Goal: Task Accomplishment & Management: Complete application form

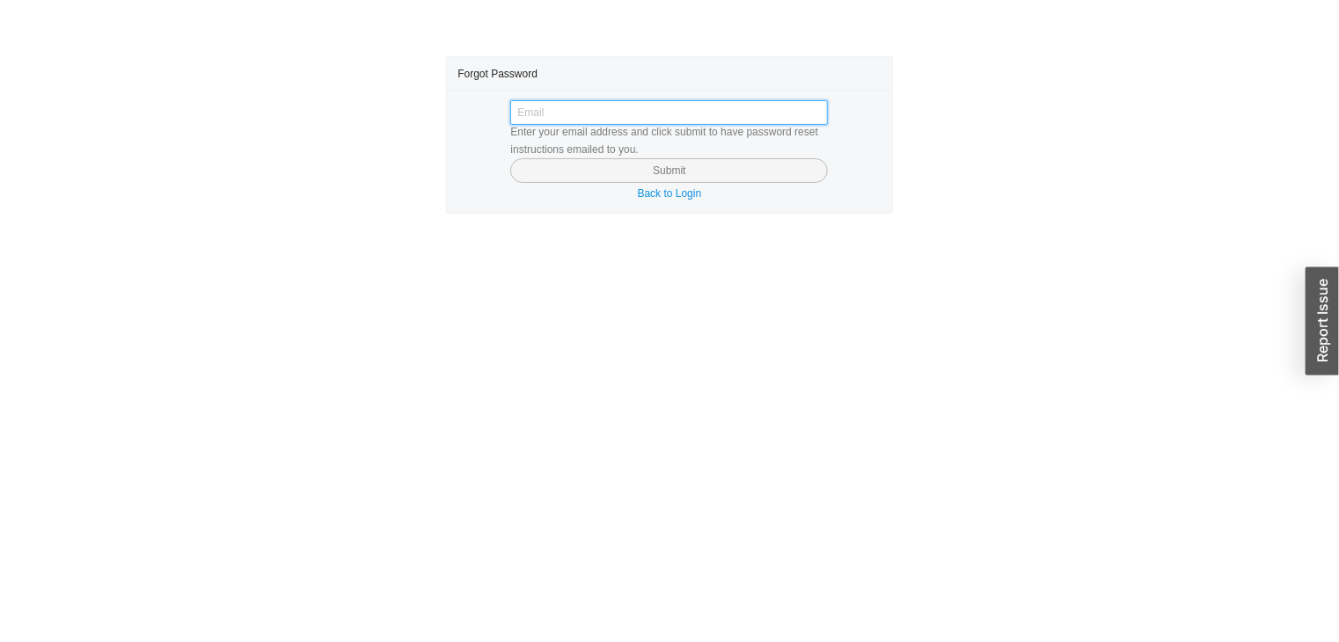
click at [694, 113] on input "text" at bounding box center [669, 112] width 318 height 25
type input "4005176346446"
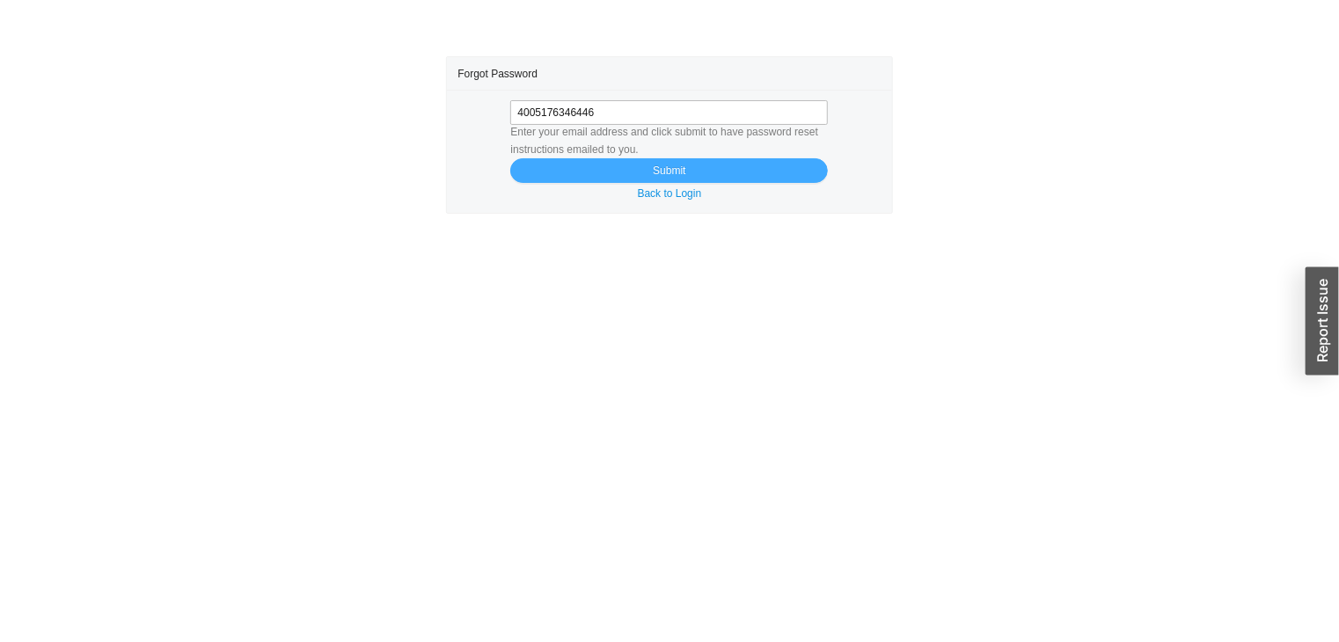
click at [692, 172] on button "Submit" at bounding box center [669, 170] width 318 height 25
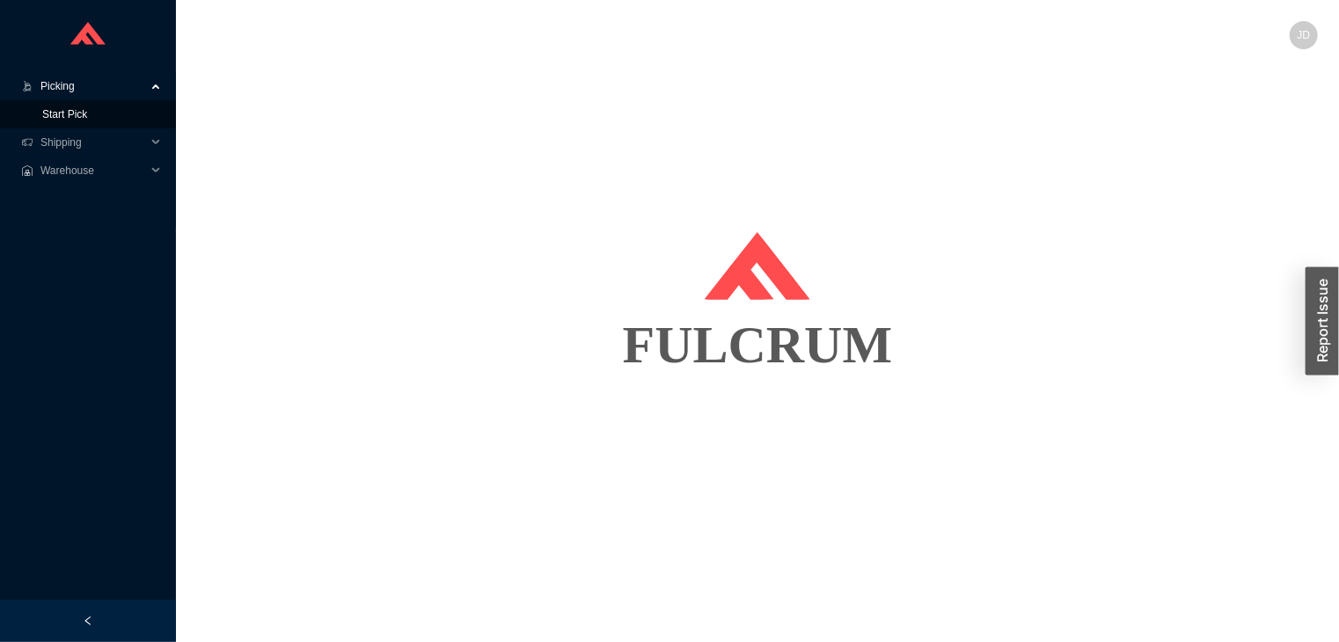
click at [87, 120] on link "Start Pick" at bounding box center [64, 114] width 45 height 12
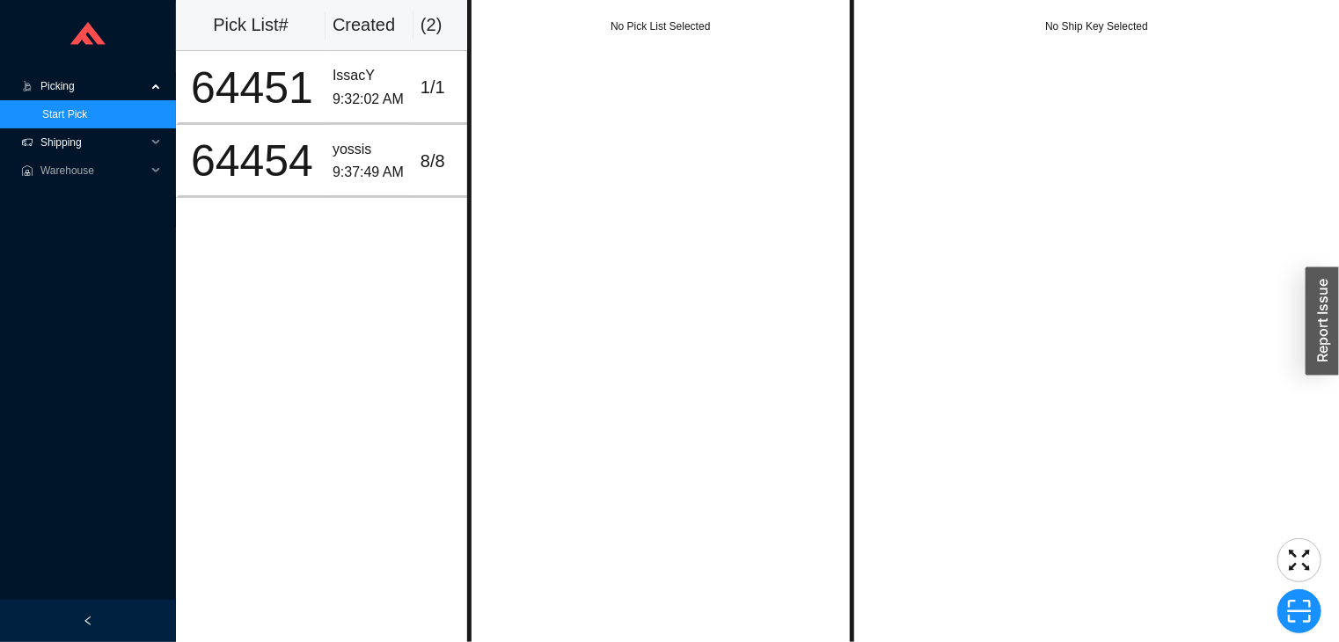
click at [87, 148] on span "Shipping" at bounding box center [93, 142] width 106 height 28
click at [84, 205] on link "Ship LTL" at bounding box center [62, 199] width 41 height 12
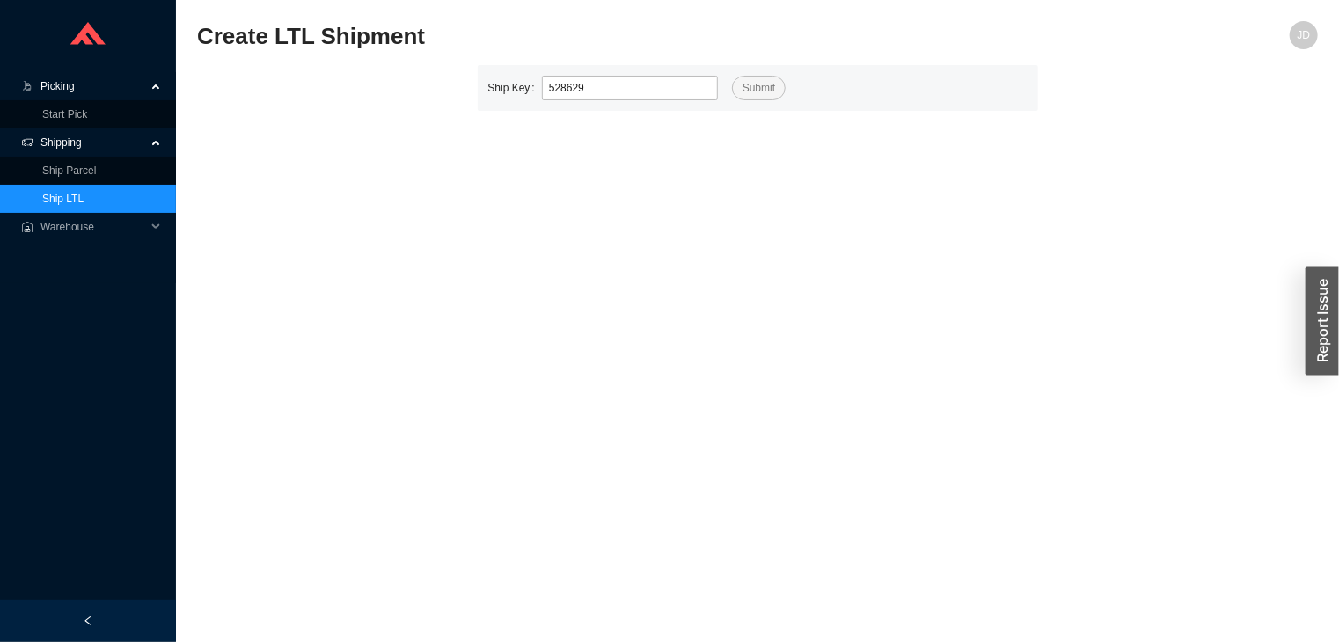
type input "528629"
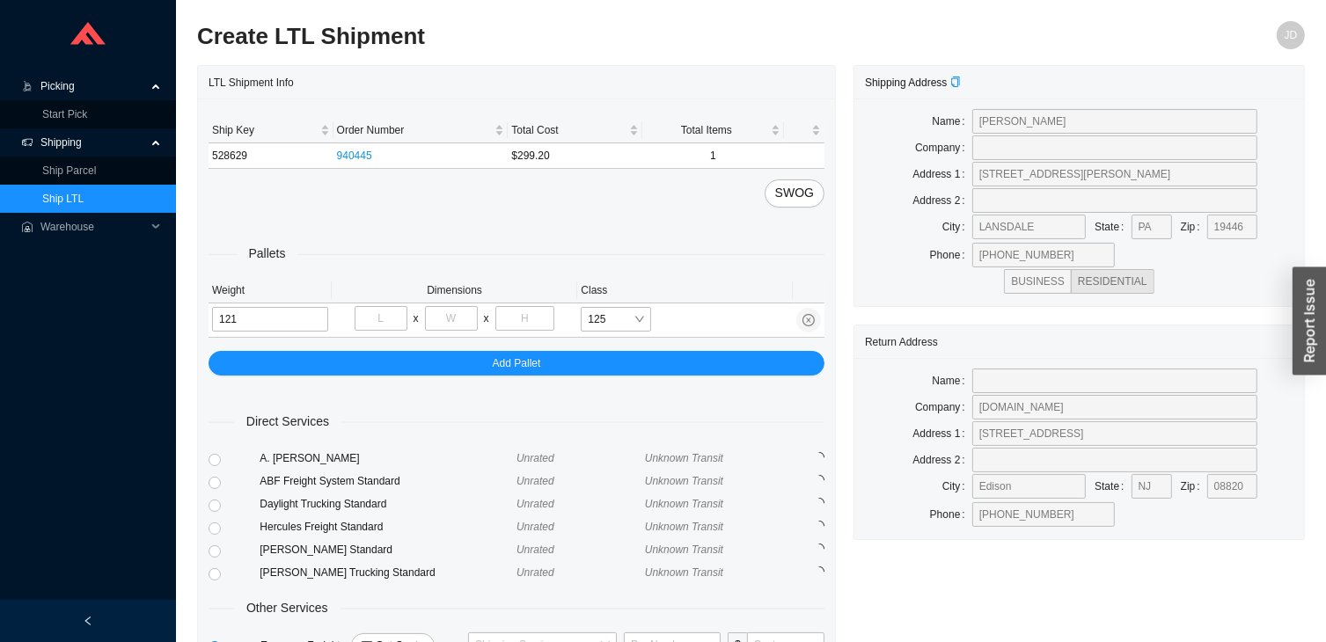
type input "121"
click at [398, 318] on input "tel" at bounding box center [381, 318] width 53 height 25
type input "48"
click at [450, 321] on input "tel" at bounding box center [451, 318] width 53 height 25
type input "32"
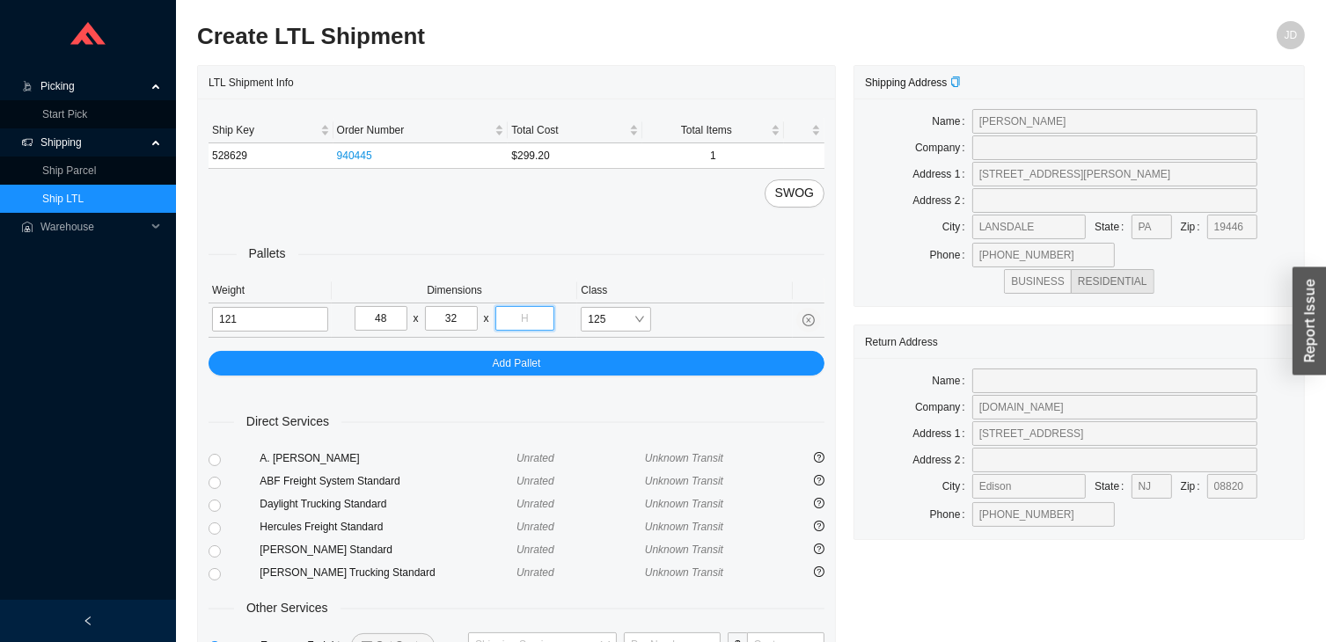
click at [530, 324] on input "tel" at bounding box center [525, 318] width 60 height 25
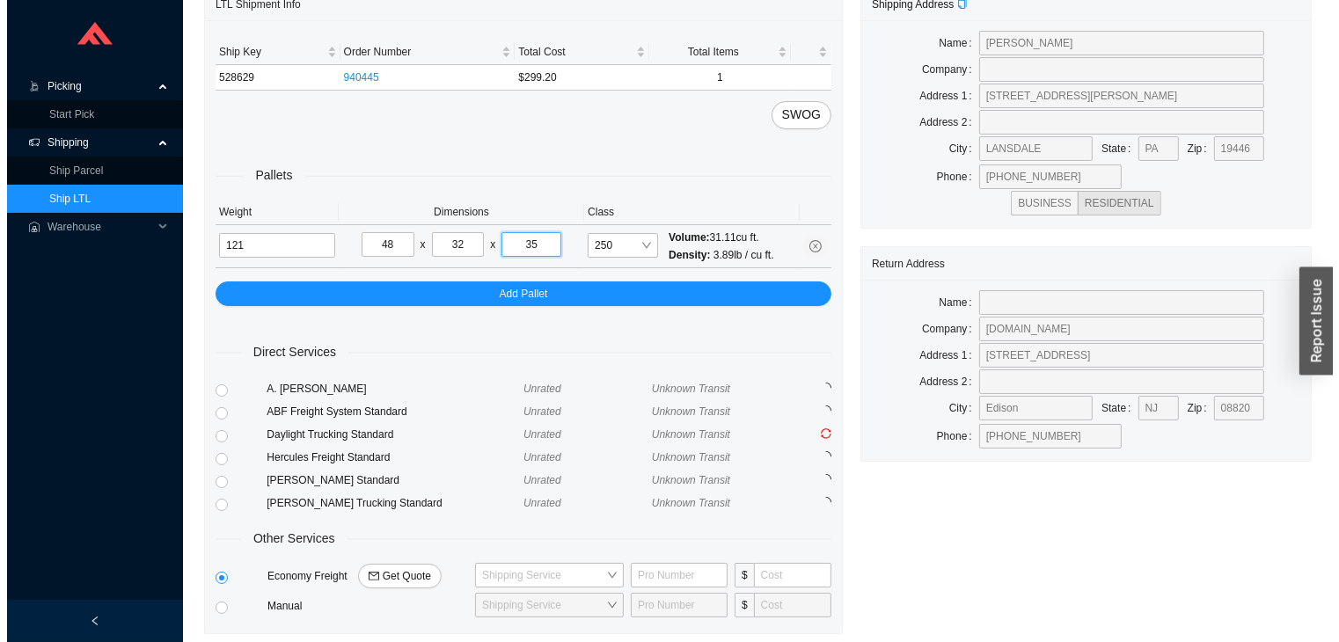
scroll to position [138, 0]
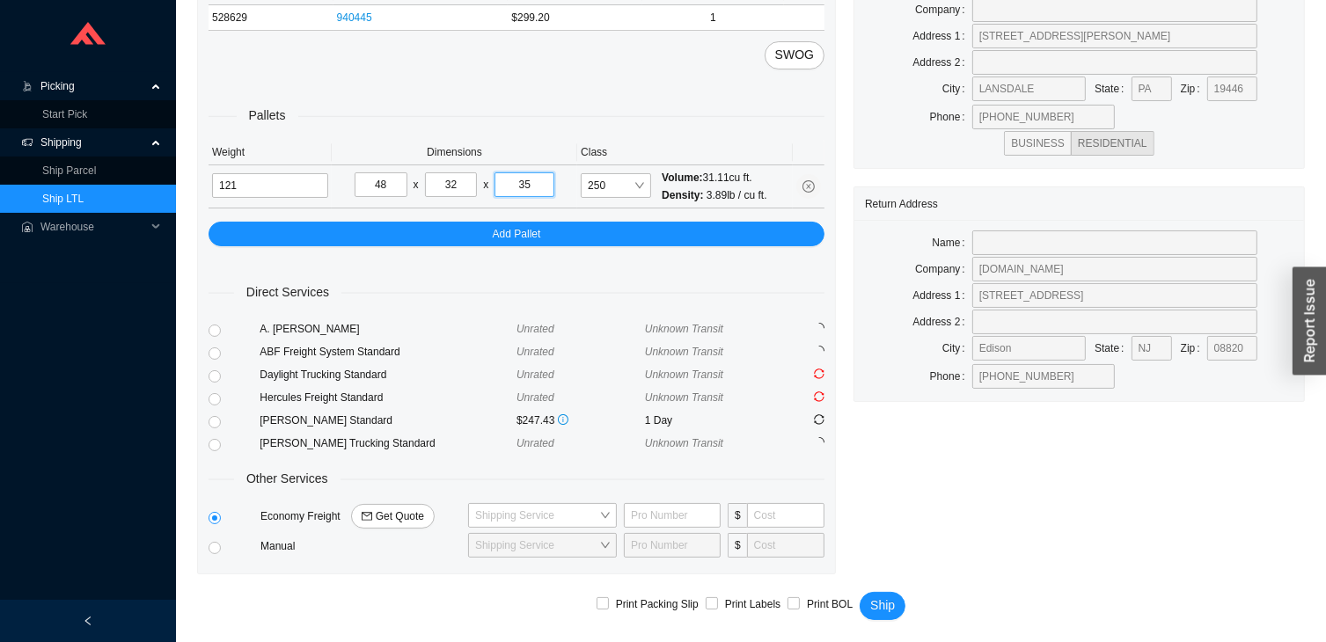
type input "35"
click at [388, 513] on span "Get Quote" at bounding box center [400, 517] width 48 height 18
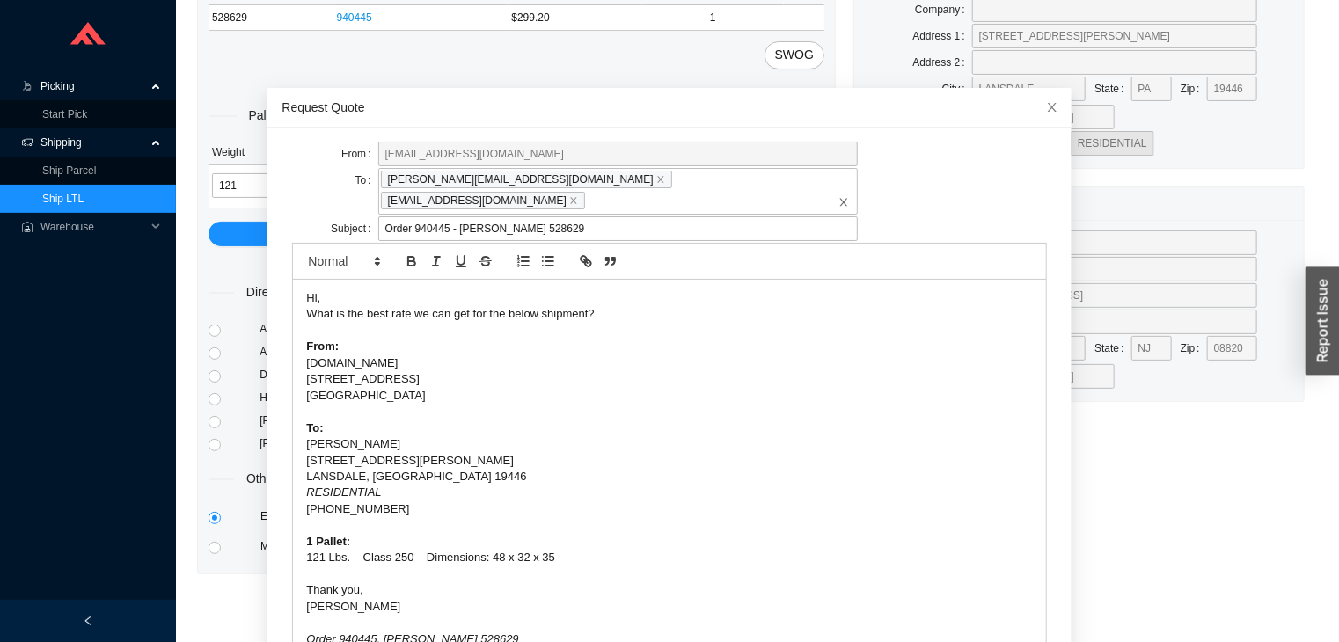
scroll to position [68, 0]
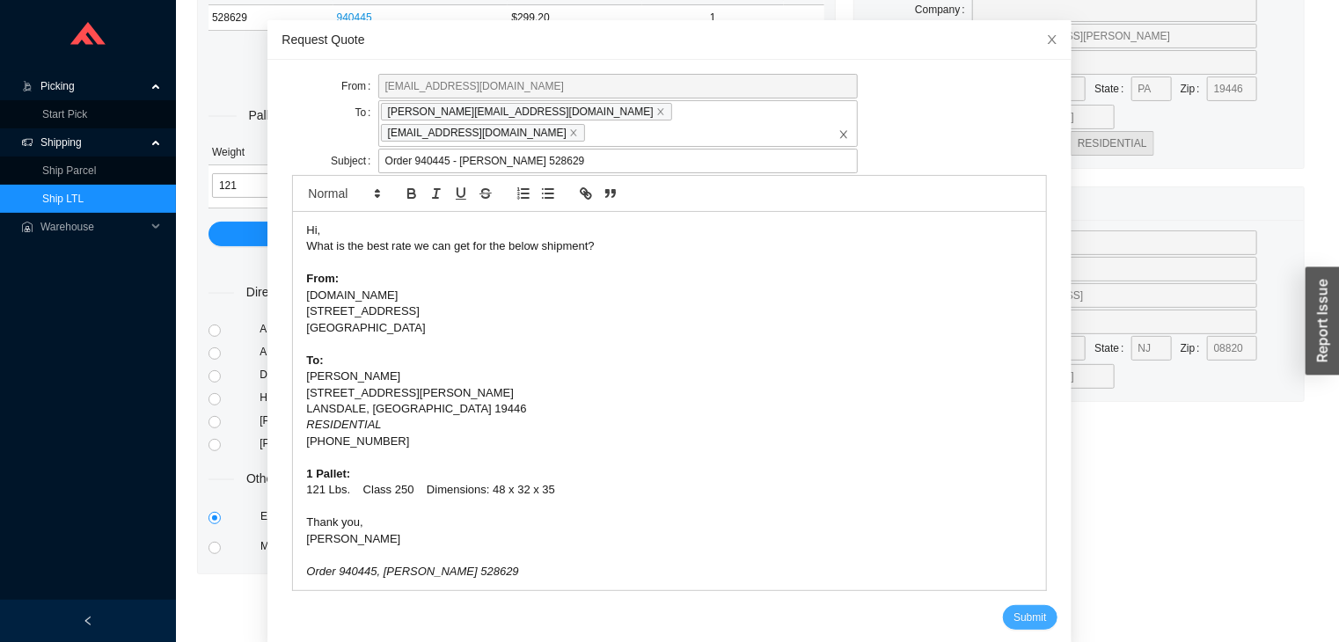
click at [1013, 609] on span "Submit" at bounding box center [1029, 618] width 33 height 18
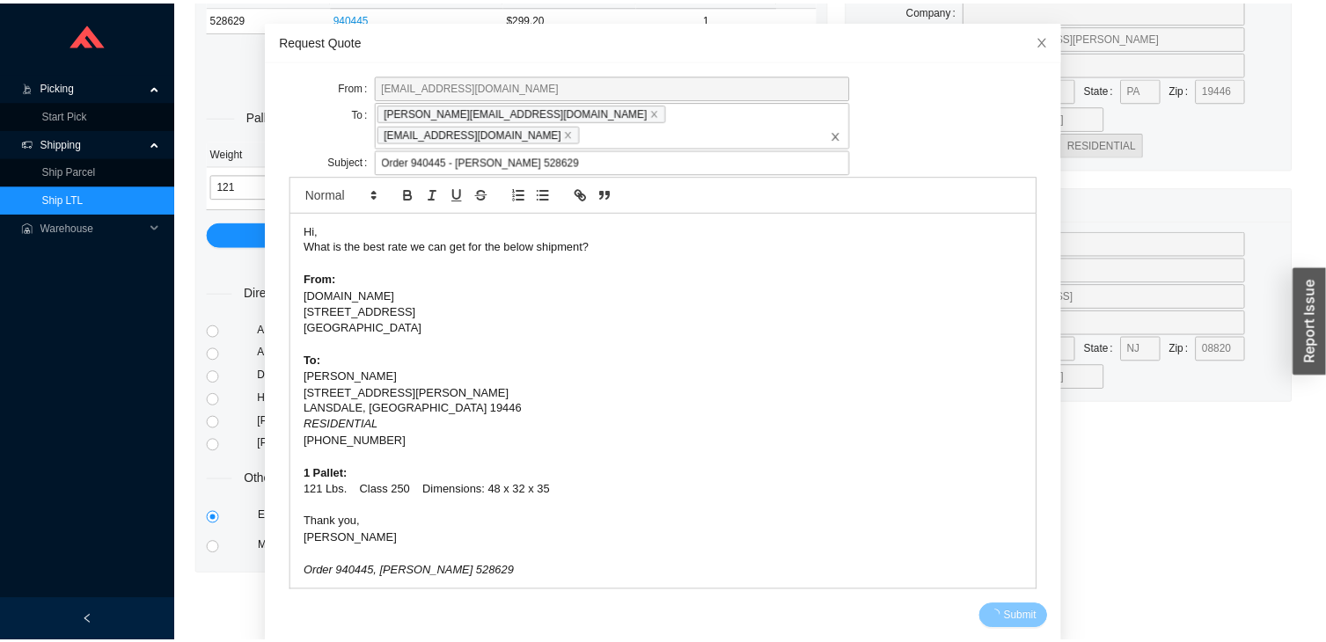
scroll to position [0, 0]
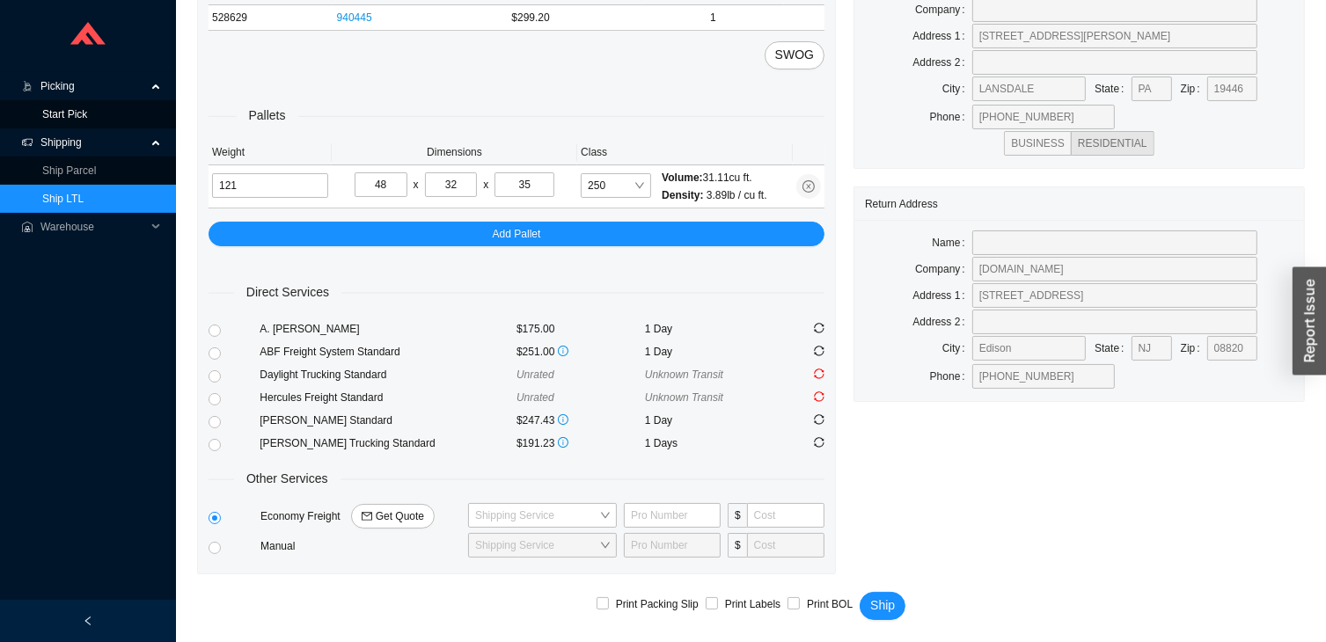
click at [76, 113] on link "Start Pick" at bounding box center [64, 114] width 45 height 12
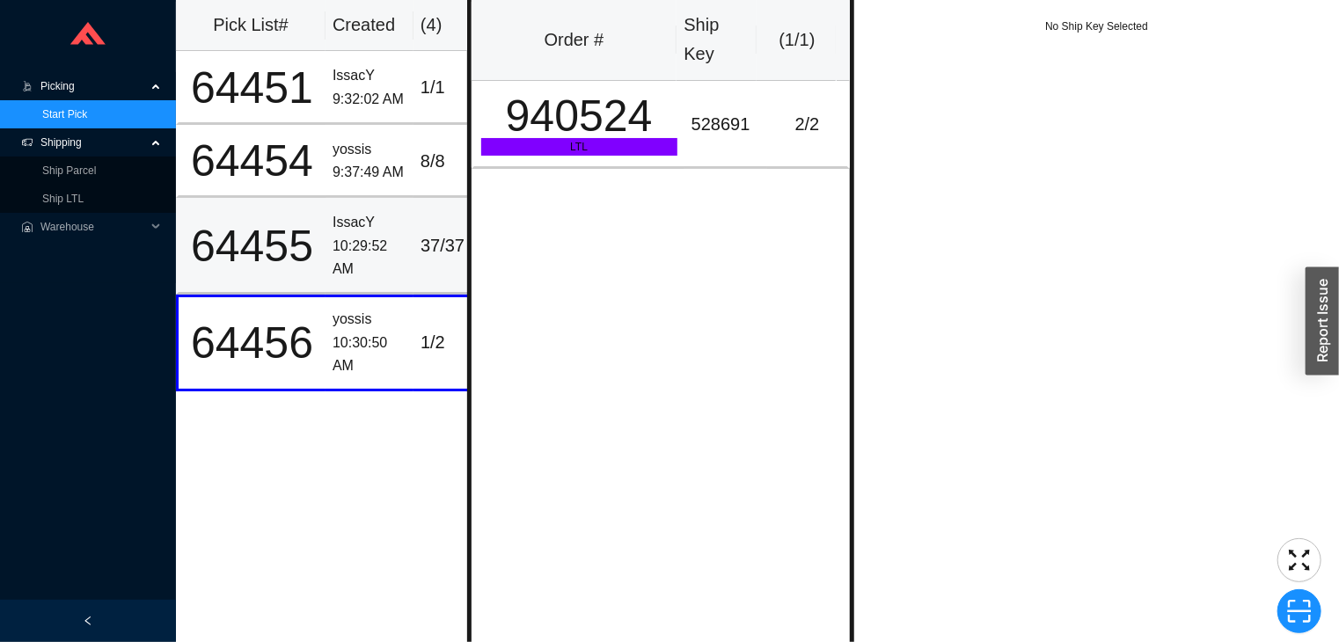
click at [299, 268] on div "64455" at bounding box center [252, 246] width 133 height 44
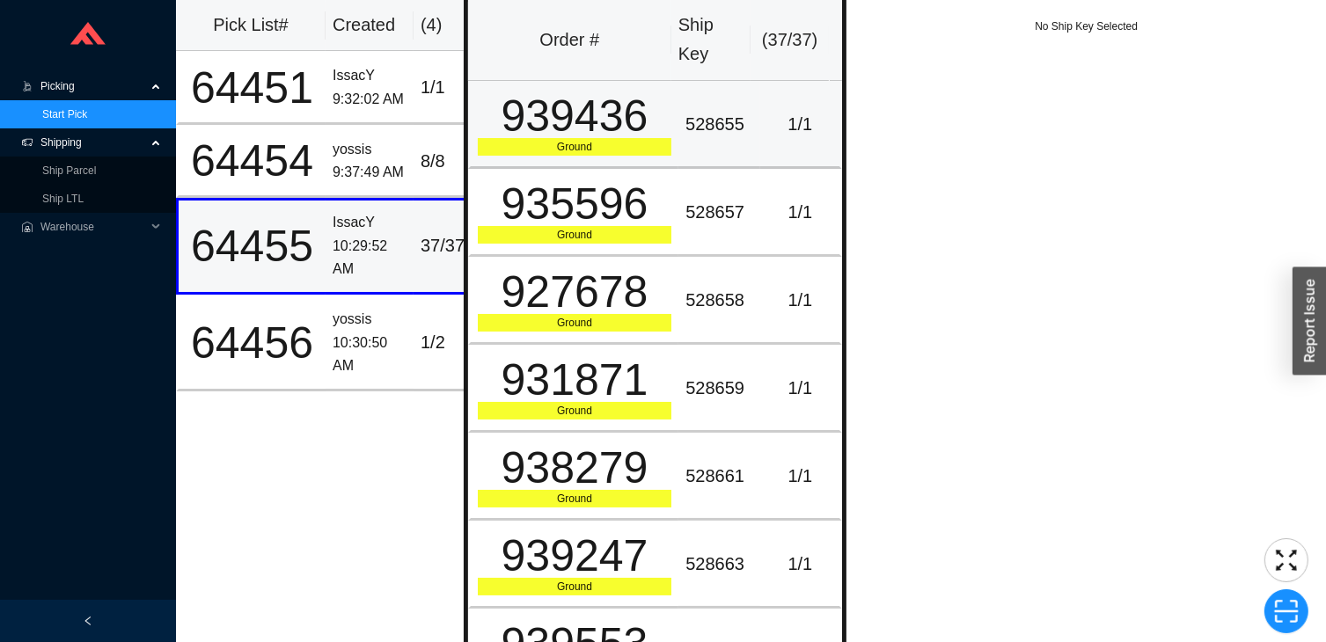
click at [612, 130] on div "939436" at bounding box center [575, 116] width 194 height 44
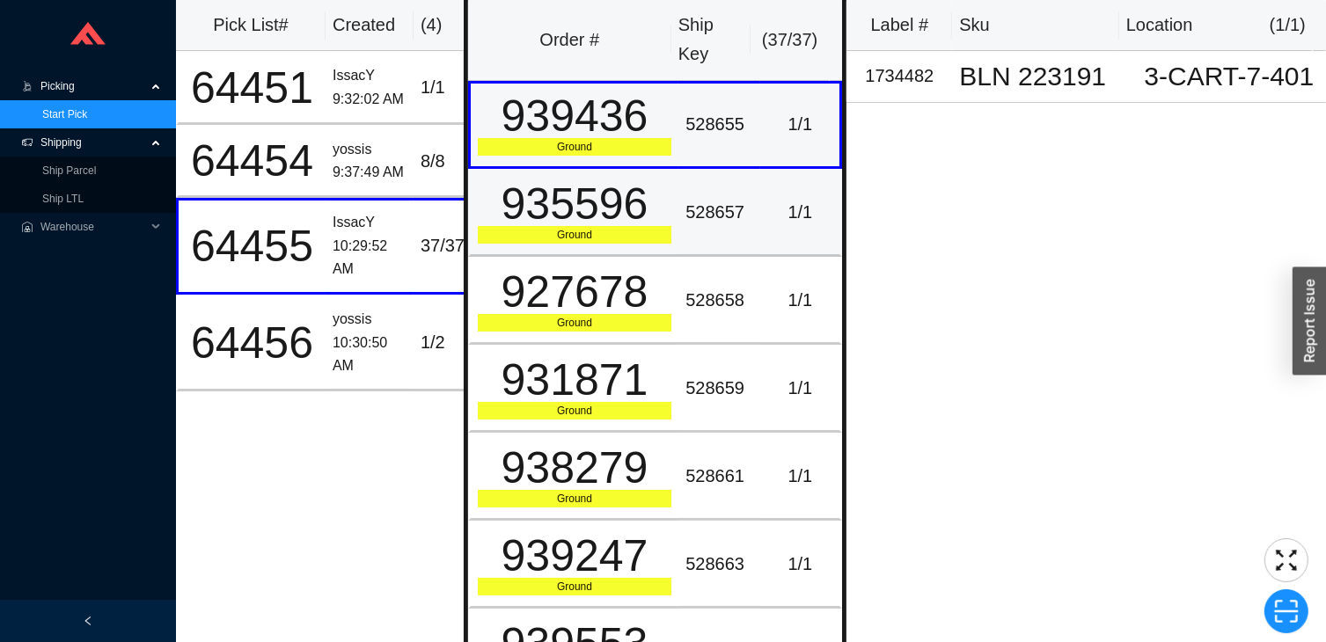
click at [633, 226] on div "935596" at bounding box center [575, 204] width 194 height 44
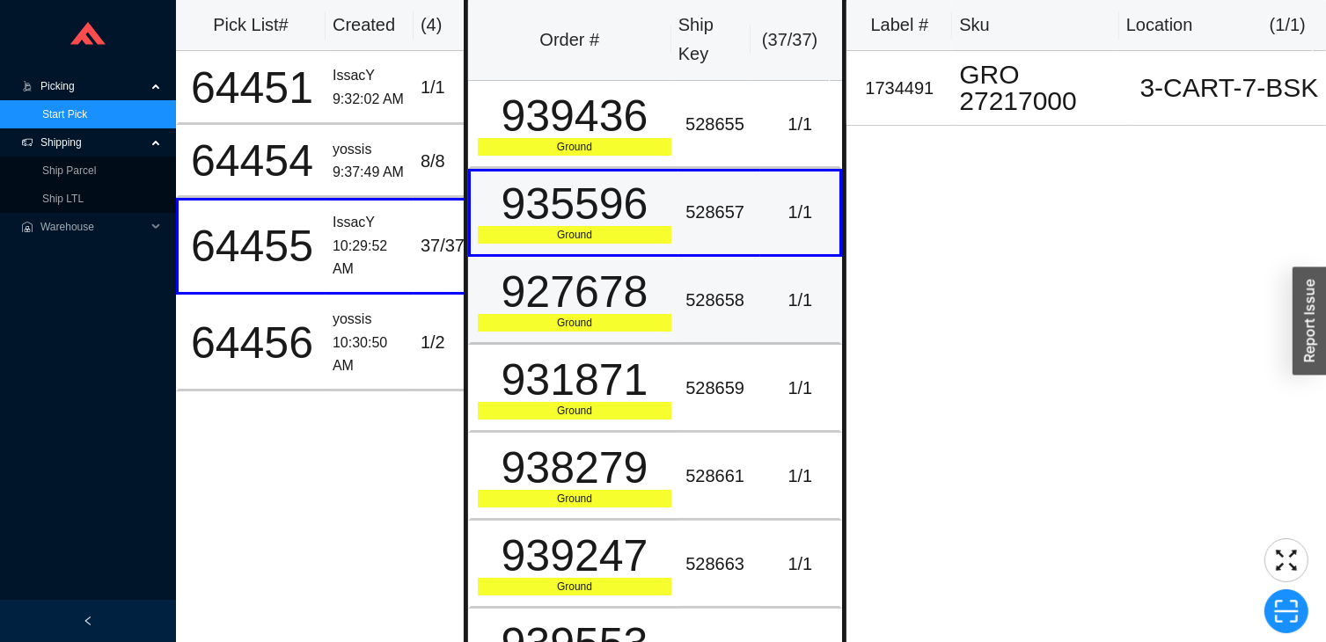
click at [663, 323] on div "Ground" at bounding box center [575, 323] width 194 height 18
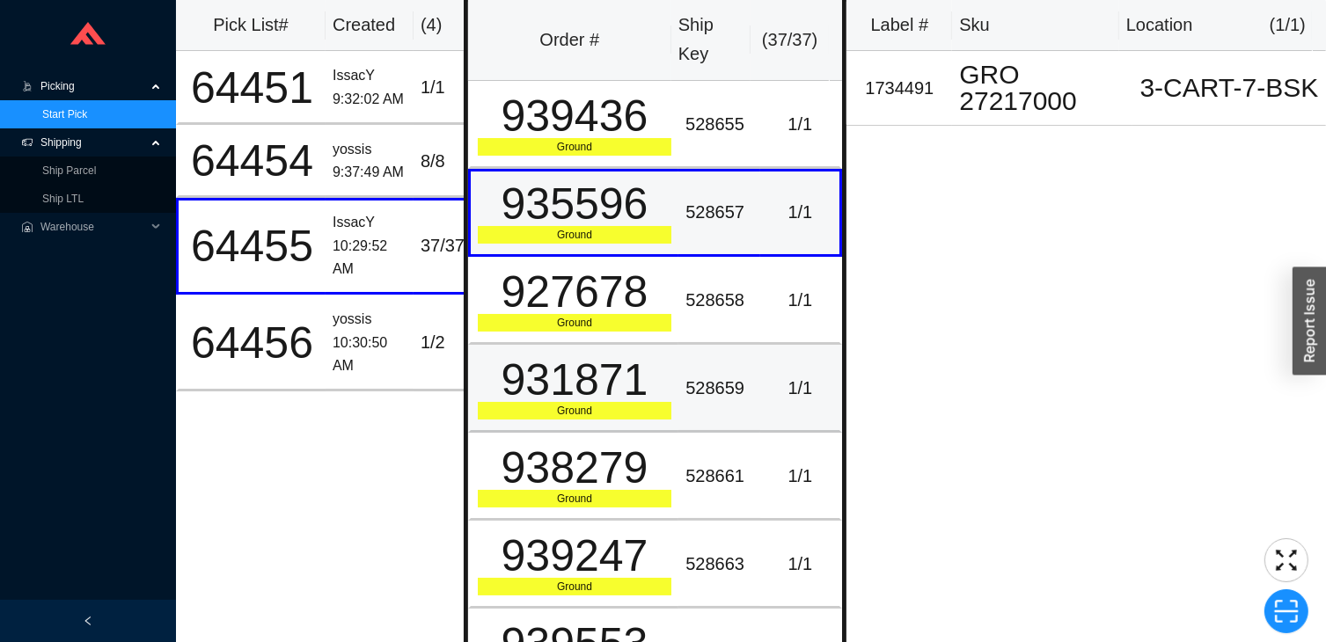
click at [728, 417] on td "528659" at bounding box center [719, 389] width 82 height 88
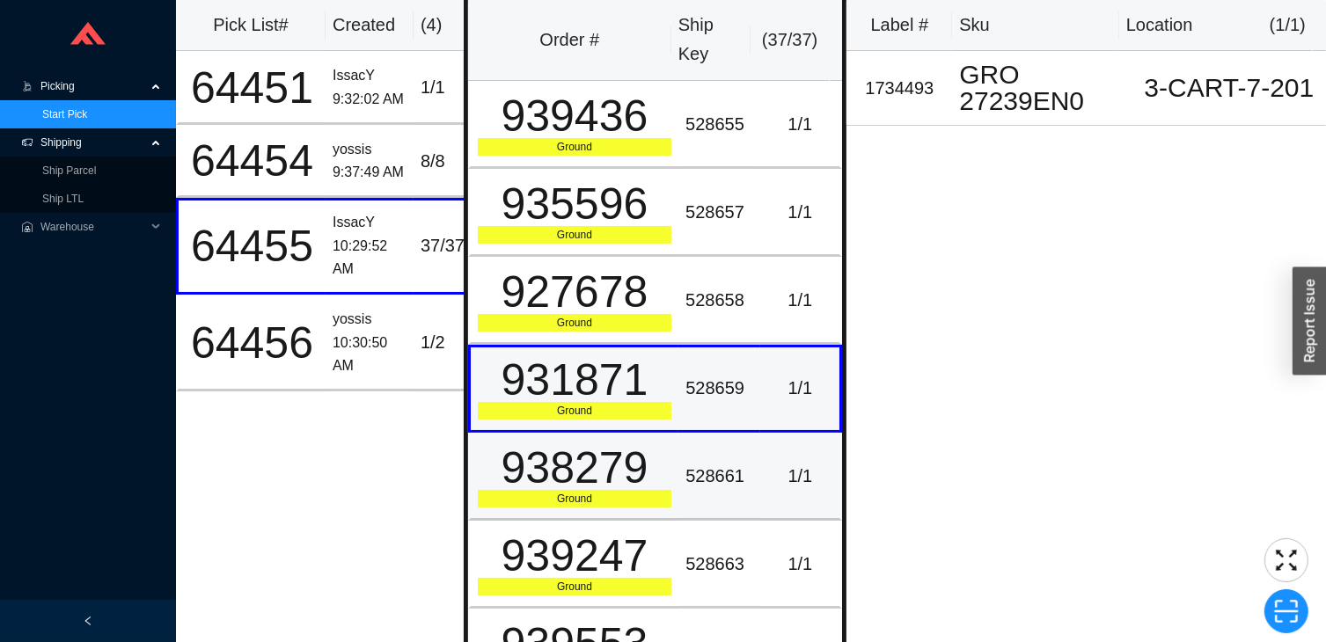
click at [746, 440] on td "528661" at bounding box center [719, 477] width 82 height 88
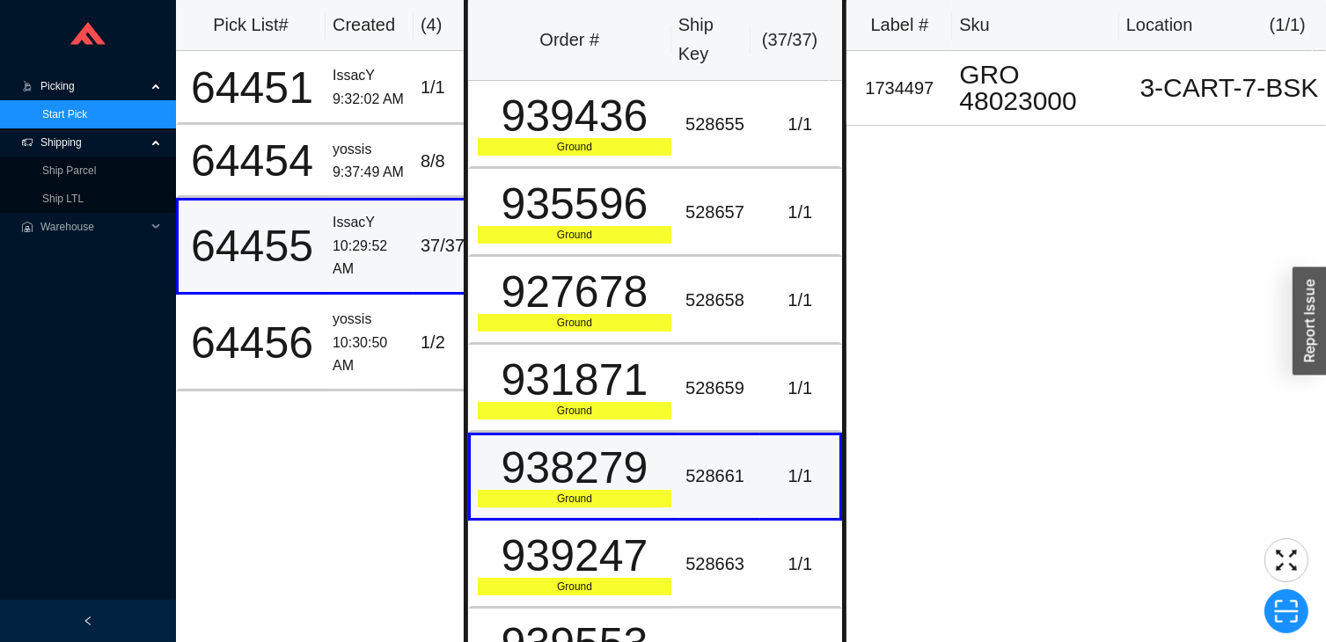
click at [317, 246] on div "64455" at bounding box center [252, 246] width 133 height 44
